Goal: Find specific page/section: Find specific page/section

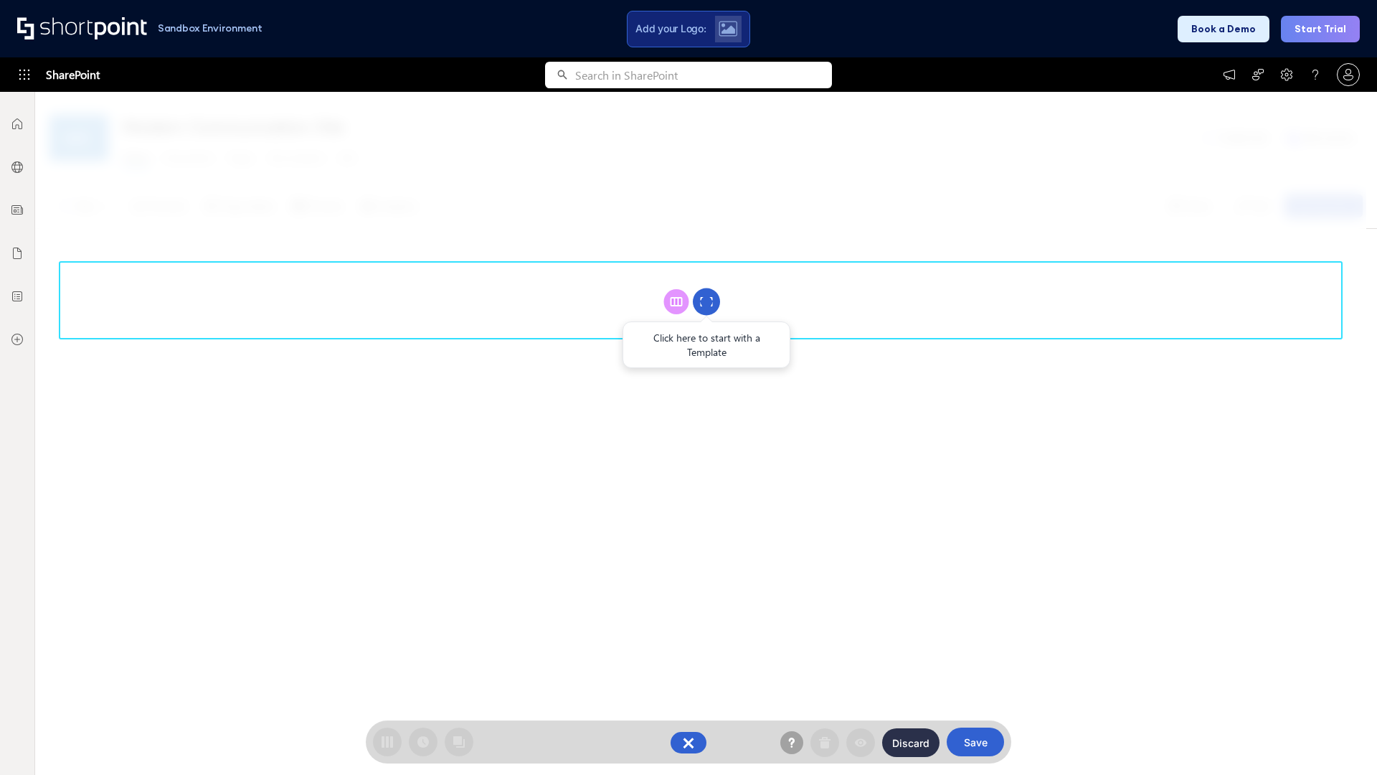
click at [706, 301] on circle at bounding box center [706, 301] width 27 height 27
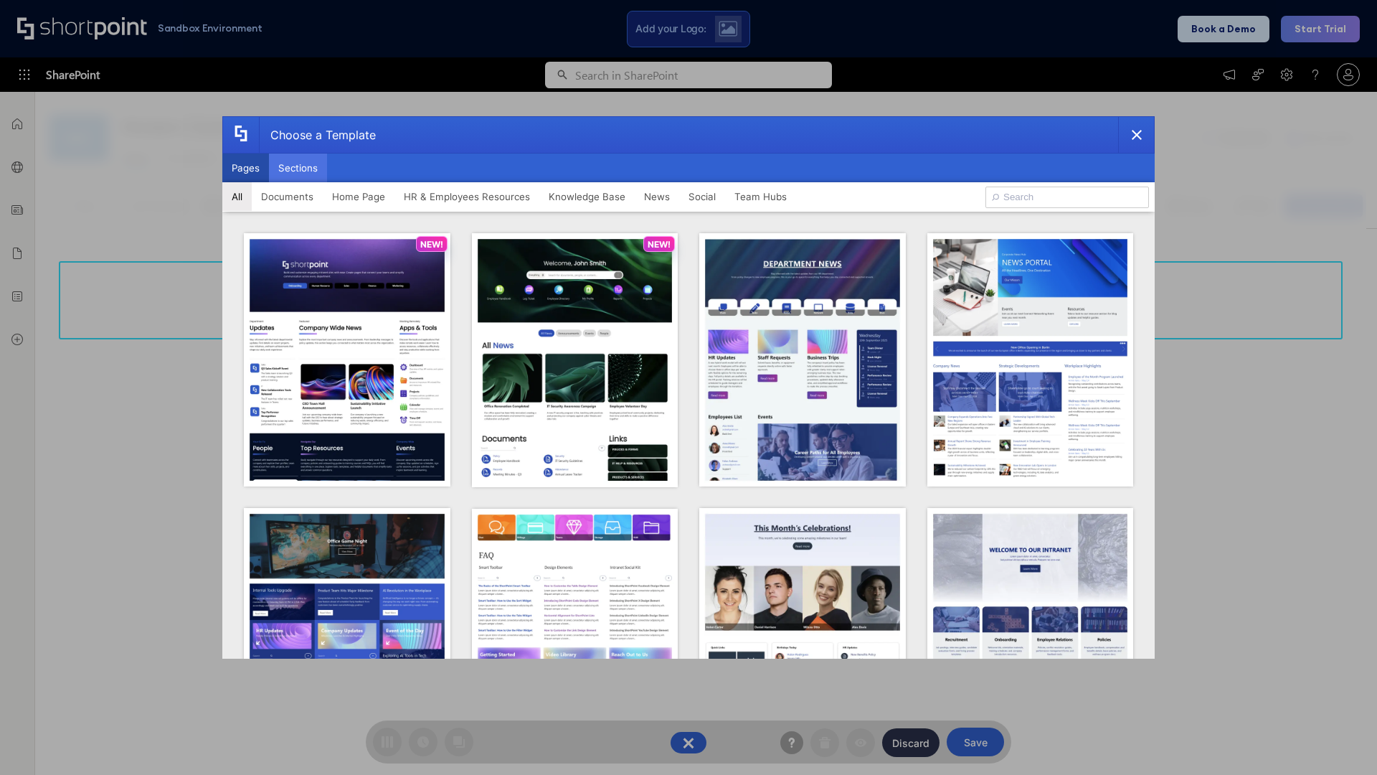
click at [298, 168] on button "Sections" at bounding box center [298, 167] width 58 height 29
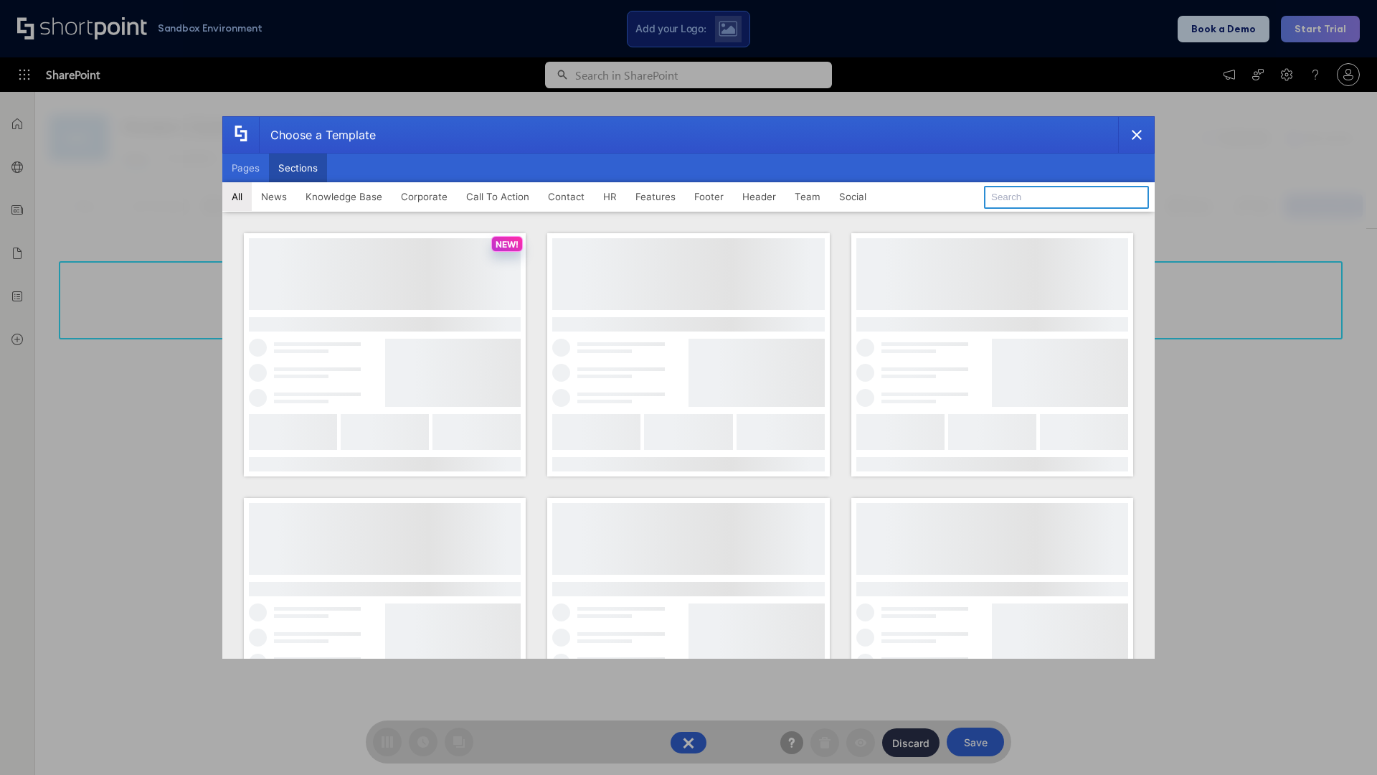
type input "Company News"
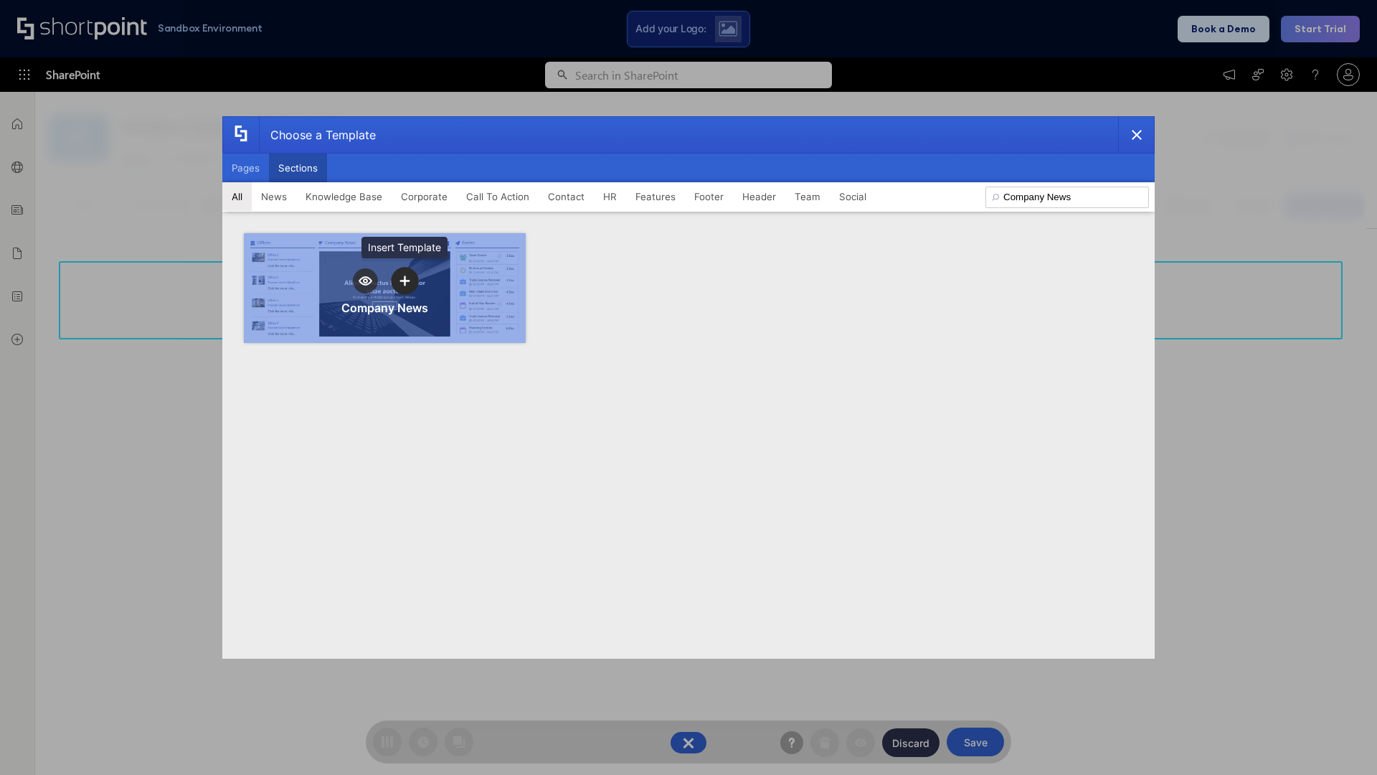
click at [404, 280] on icon "template selector" at bounding box center [404, 280] width 10 height 10
